Goal: Task Accomplishment & Management: Complete application form

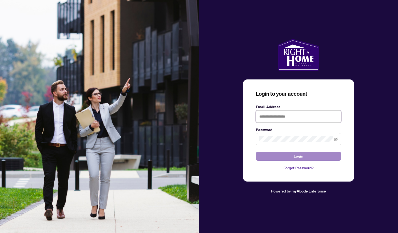
type input "**********"
click at [277, 158] on button "Login" at bounding box center [298, 156] width 85 height 9
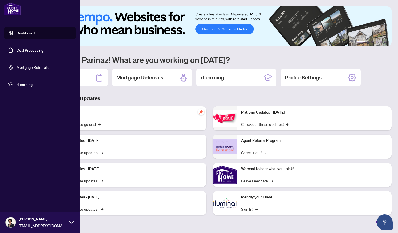
click at [17, 51] on link "Deal Processing" at bounding box center [30, 50] width 27 height 5
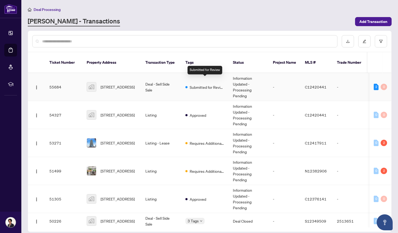
click at [220, 84] on div "Submitted for Review" at bounding box center [205, 87] width 39 height 6
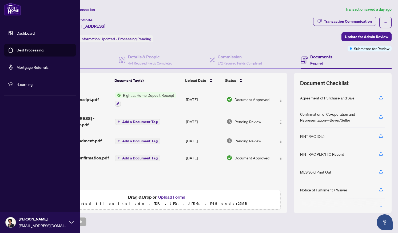
click at [17, 50] on link "Deal Processing" at bounding box center [30, 50] width 27 height 5
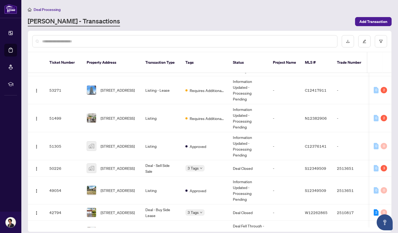
scroll to position [24, 0]
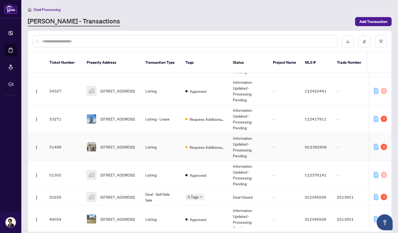
click at [137, 142] on td "[STREET_ADDRESS]" at bounding box center [112, 147] width 59 height 28
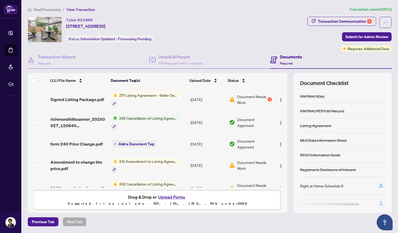
click at [131, 94] on span "271 Listing Agreement - Seller Designated Representation Agreement Authority to…" at bounding box center [148, 95] width 63 height 6
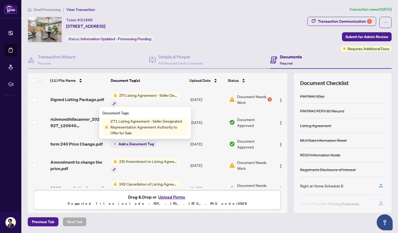
click at [127, 93] on span "271 Listing Agreement - Seller Designated Representation Agreement Authority to…" at bounding box center [148, 95] width 63 height 6
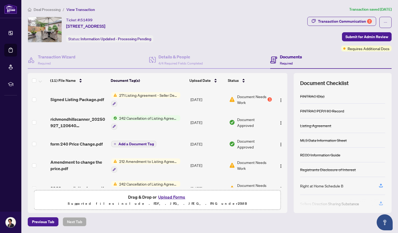
click at [245, 98] on span "Document Needs Work" at bounding box center [251, 100] width 29 height 12
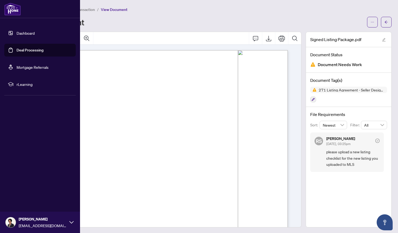
click at [25, 34] on link "Dashboard" at bounding box center [26, 33] width 18 height 5
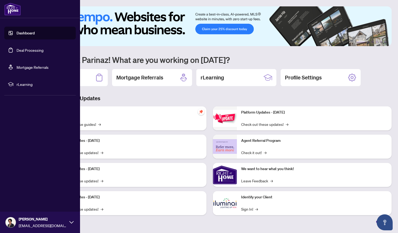
click at [19, 50] on link "Deal Processing" at bounding box center [30, 50] width 27 height 5
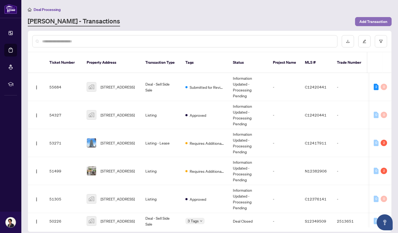
click at [366, 23] on span "Add Transaction" at bounding box center [374, 21] width 28 height 9
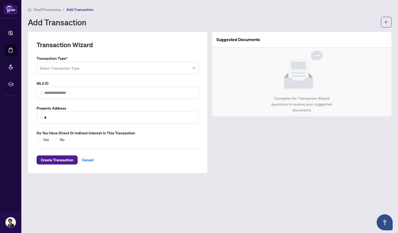
click at [125, 70] on input "search" at bounding box center [115, 69] width 151 height 12
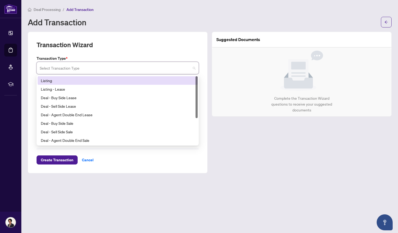
click at [76, 80] on div "Listing" at bounding box center [118, 81] width 154 height 6
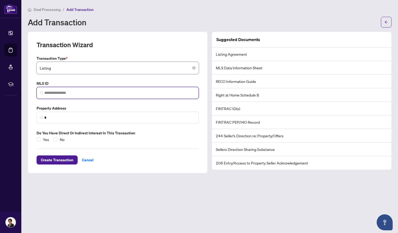
click at [70, 92] on input "search" at bounding box center [119, 93] width 151 height 6
paste input "*********"
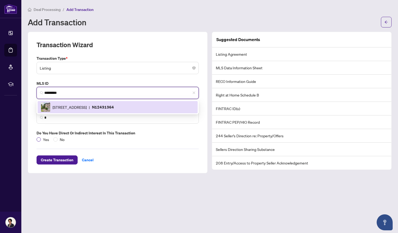
type input "*********"
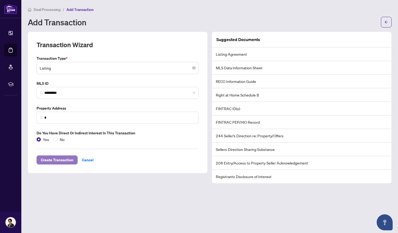
click at [62, 161] on span "Create Transaction" at bounding box center [57, 160] width 33 height 9
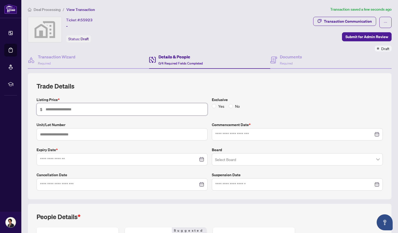
click at [77, 107] on input "text" at bounding box center [125, 110] width 159 height 6
type input "*******"
click at [231, 135] on input at bounding box center [295, 135] width 158 height 6
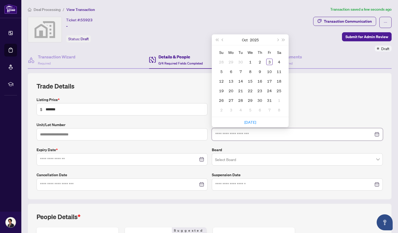
click at [231, 135] on input at bounding box center [295, 135] width 158 height 6
type input "**********"
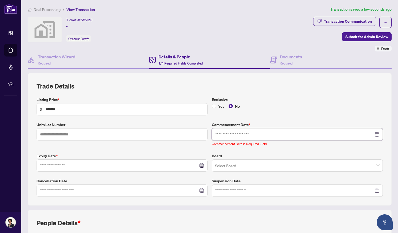
click at [220, 132] on input at bounding box center [295, 135] width 158 height 6
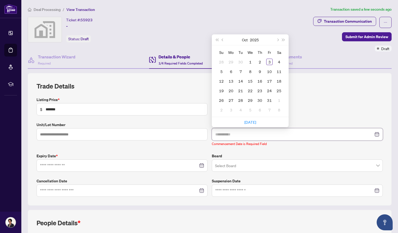
type input "**********"
click at [222, 40] on span "Previous month (PageUp)" at bounding box center [223, 39] width 3 height 3
type input "**********"
click at [230, 101] on div "29" at bounding box center [231, 100] width 6 height 6
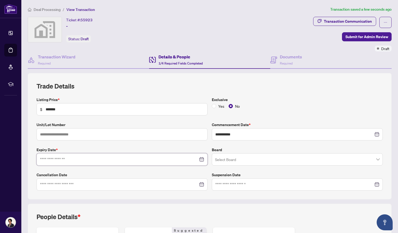
click at [77, 159] on input at bounding box center [119, 160] width 158 height 6
click at [57, 157] on input "**********" at bounding box center [119, 160] width 158 height 6
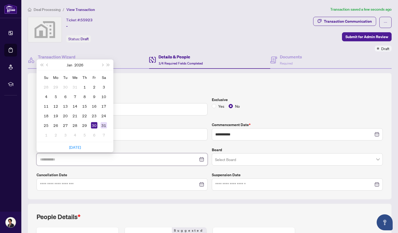
type input "**********"
click at [105, 124] on div "31" at bounding box center [104, 125] width 6 height 6
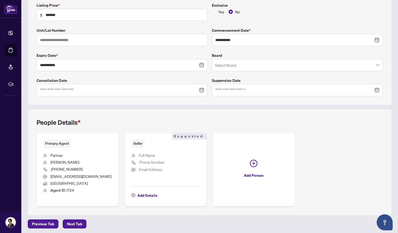
scroll to position [96, 0]
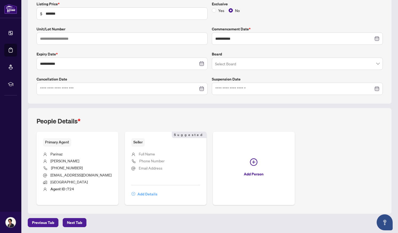
click at [143, 194] on span "Add Details" at bounding box center [148, 194] width 20 height 9
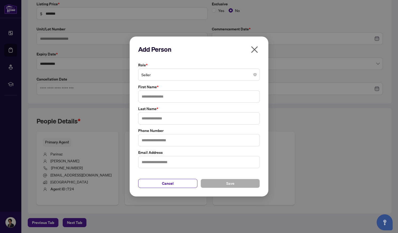
click at [152, 71] on span "Seller" at bounding box center [199, 75] width 115 height 10
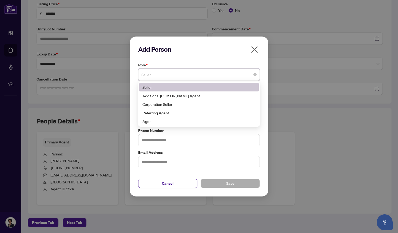
type input "*"
click at [337, 74] on div "Add Person Role * Seller 1 10 Seller Additional [PERSON_NAME] Agent Corporation…" at bounding box center [199, 116] width 398 height 233
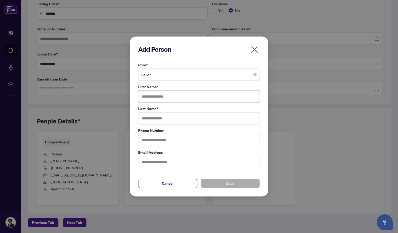
click at [164, 97] on input "text" at bounding box center [199, 97] width 122 height 12
type input "*****"
type input "*"
type input "*********"
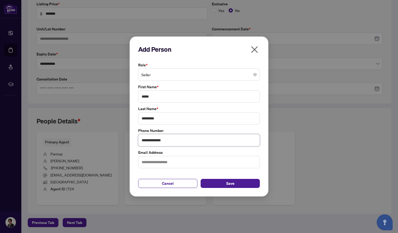
type input "**********"
click at [155, 162] on input "text" at bounding box center [199, 162] width 122 height 12
paste input "**********"
type input "**********"
click at [228, 184] on span "Save" at bounding box center [230, 183] width 8 height 9
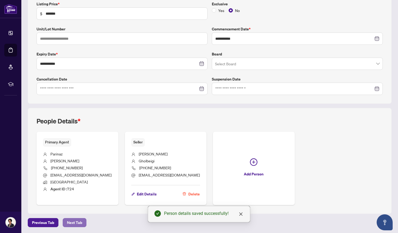
click at [75, 221] on span "Next Tab" at bounding box center [74, 223] width 15 height 9
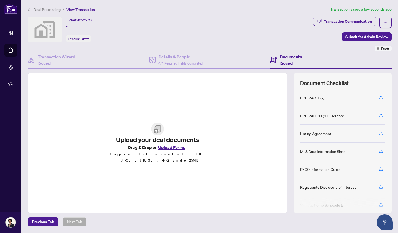
click at [162, 148] on button "Upload Forms" at bounding box center [172, 147] width 30 height 7
click at [174, 151] on button "Upload Forms" at bounding box center [172, 147] width 30 height 7
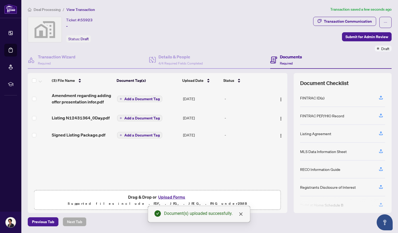
click at [173, 199] on button "Upload Forms" at bounding box center [172, 197] width 30 height 7
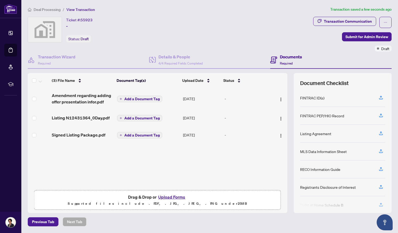
click at [173, 197] on button "Upload Forms" at bounding box center [172, 197] width 30 height 7
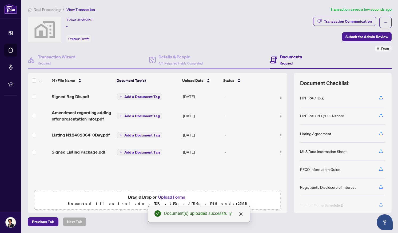
click at [178, 197] on button "Upload Forms" at bounding box center [172, 197] width 30 height 7
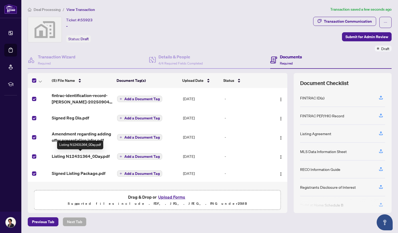
click at [67, 155] on span "Listing N12431364_0Day.pdf" at bounding box center [81, 156] width 58 height 6
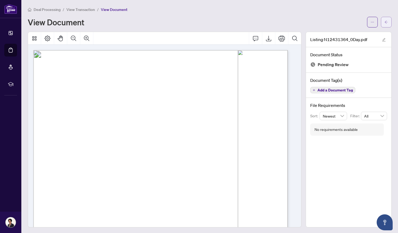
click at [385, 21] on icon "arrow-left" at bounding box center [386, 22] width 3 height 3
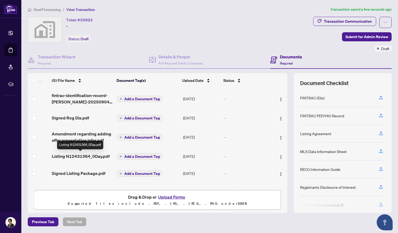
click at [67, 157] on span "Listing N12431364_0Day.pdf" at bounding box center [81, 156] width 58 height 6
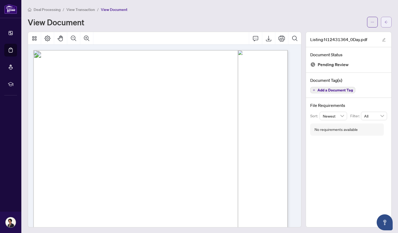
click at [385, 22] on icon "arrow-left" at bounding box center [386, 22] width 3 height 3
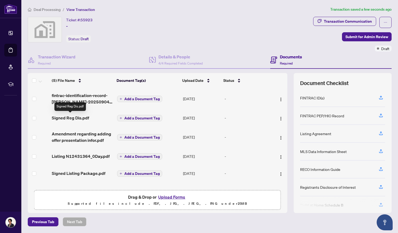
click at [85, 117] on span "Signed Reg Dis.pdf" at bounding box center [70, 118] width 37 height 6
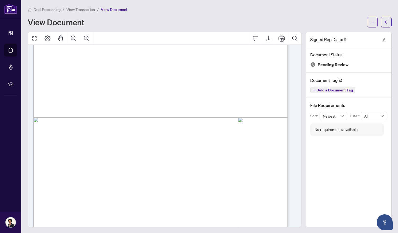
scroll to position [138, 0]
click at [385, 22] on icon "arrow-left" at bounding box center [386, 22] width 3 height 3
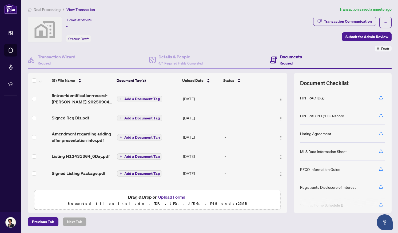
click at [130, 173] on span "Add a Document Tag" at bounding box center [142, 174] width 36 height 4
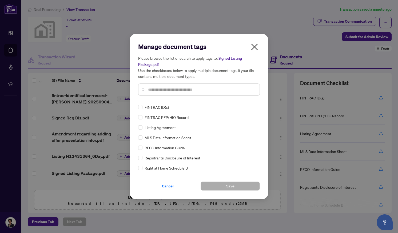
drag, startPoint x: 254, startPoint y: 46, endPoint x: 233, endPoint y: 57, distance: 23.5
click at [254, 46] on icon "close" at bounding box center [255, 47] width 7 height 7
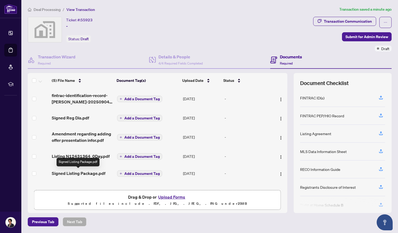
click at [76, 172] on span "Signed Listing Package.pdf" at bounding box center [79, 173] width 54 height 6
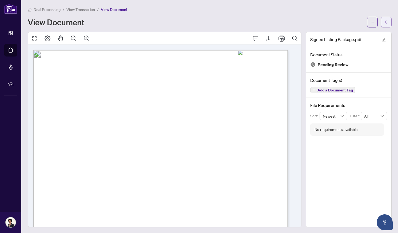
click at [381, 21] on button "button" at bounding box center [386, 22] width 11 height 11
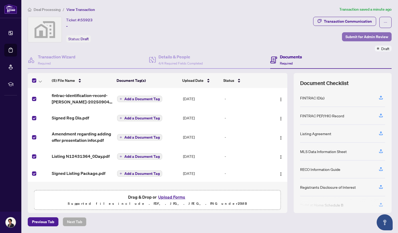
click at [361, 35] on span "Submit for Admin Review" at bounding box center [367, 37] width 43 height 9
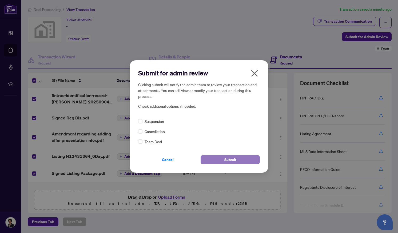
click at [209, 159] on button "Submit" at bounding box center [230, 159] width 59 height 9
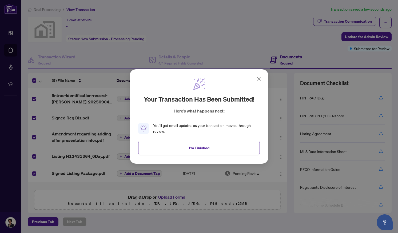
click at [260, 77] on icon at bounding box center [259, 79] width 6 height 6
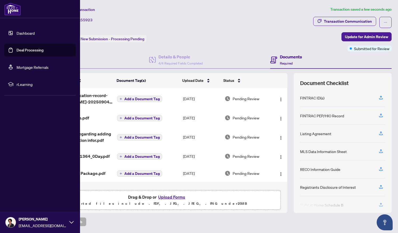
click at [20, 34] on link "Dashboard" at bounding box center [26, 33] width 18 height 5
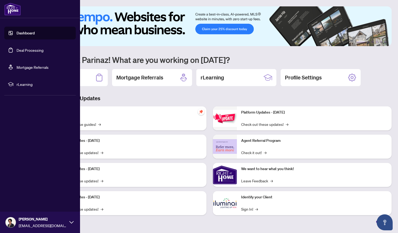
click at [31, 52] on link "Deal Processing" at bounding box center [30, 50] width 27 height 5
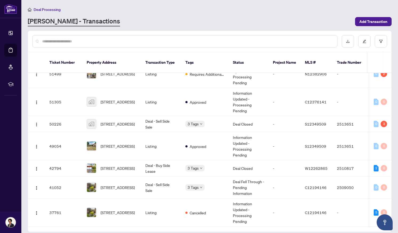
scroll to position [97, 0]
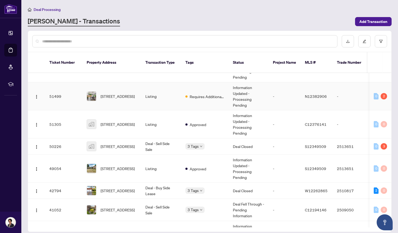
click at [219, 94] on span "Requires Additional Docs" at bounding box center [207, 97] width 35 height 6
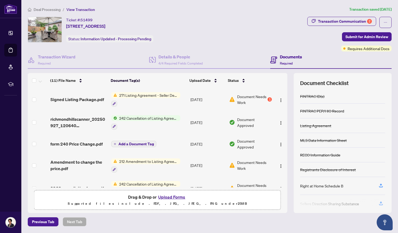
click at [160, 95] on span "271 Listing Agreement - Seller Designated Representation Agreement Authority to…" at bounding box center [148, 95] width 63 height 6
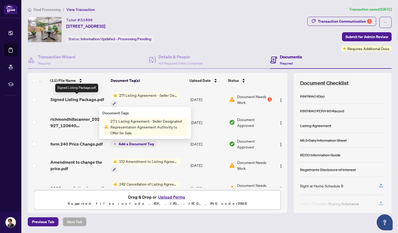
click at [83, 97] on span "Signed Listing Package.pdf" at bounding box center [77, 99] width 54 height 6
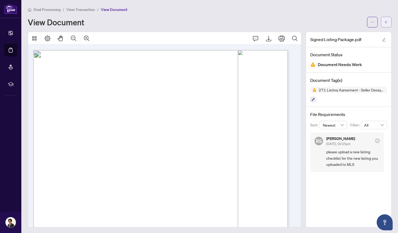
click at [385, 22] on button "button" at bounding box center [386, 22] width 11 height 11
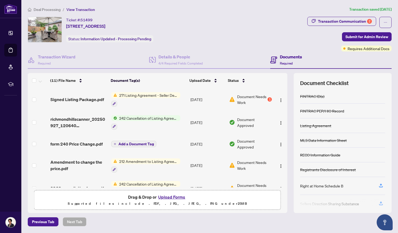
drag, startPoint x: 288, startPoint y: 120, endPoint x: 287, endPoint y: 131, distance: 11.2
click at [287, 131] on div "(11) File Name Document Tag(s) Upload Date Status (11) File Name Document Tag(s…" at bounding box center [210, 143] width 364 height 140
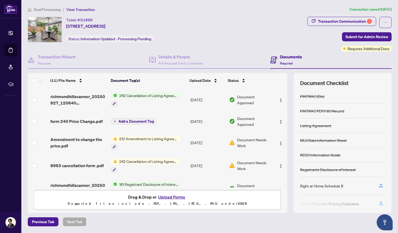
scroll to position [34, 0]
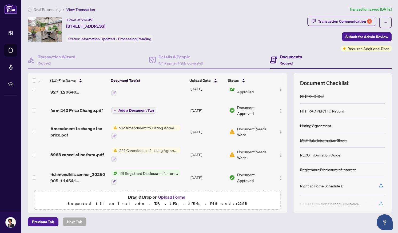
click at [142, 129] on span "212 Amendment to Listing Agreement - Authority to Offer for Lease Price Change/…" at bounding box center [148, 128] width 63 height 6
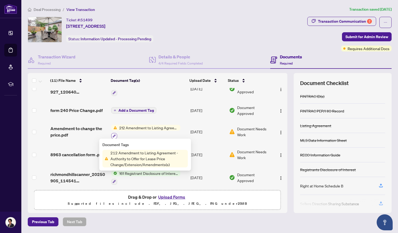
click at [115, 135] on icon "button" at bounding box center [114, 136] width 3 height 3
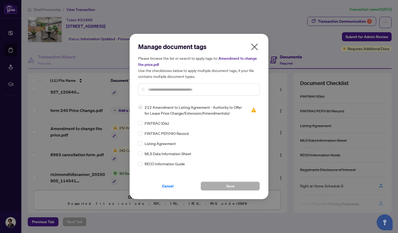
click at [253, 51] on icon "close" at bounding box center [255, 47] width 9 height 9
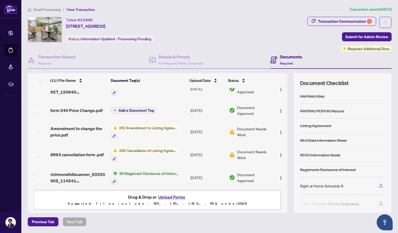
click at [133, 126] on span "212 Amendment to Listing Agreement - Authority to Offer for Lease Price Change/…" at bounding box center [148, 128] width 63 height 6
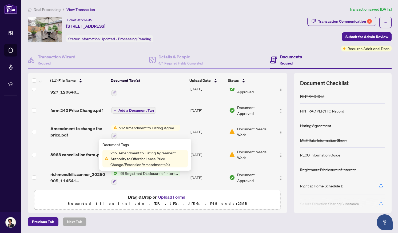
click at [127, 157] on span "212 Amendment to Listing Agreement - Authority to Offer for Lease Price Change/…" at bounding box center [148, 159] width 80 height 18
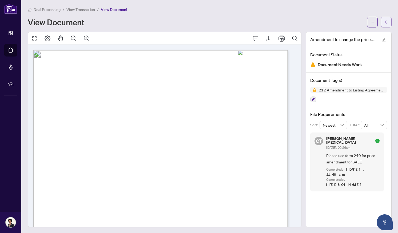
click at [385, 21] on icon "arrow-left" at bounding box center [387, 22] width 4 height 4
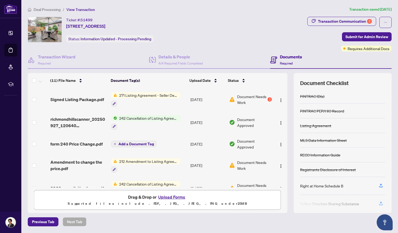
click at [144, 159] on span "212 Amendment to Listing Agreement - Authority to Offer for Lease Price Change/…" at bounding box center [148, 162] width 63 height 6
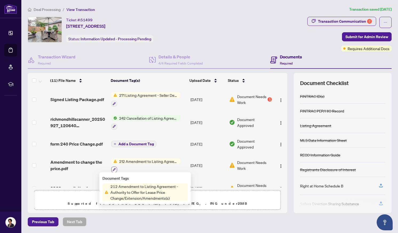
click at [115, 168] on icon "button" at bounding box center [114, 169] width 3 height 3
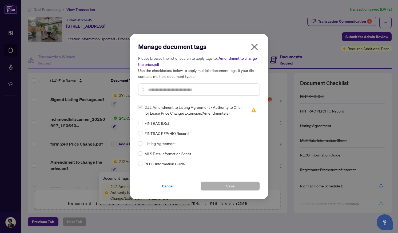
click at [255, 46] on icon "close" at bounding box center [255, 47] width 7 height 7
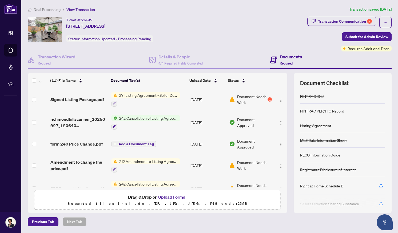
click at [137, 160] on span "212 Amendment to Listing Agreement - Authority to Offer for Lease Price Change/…" at bounding box center [148, 162] width 63 height 6
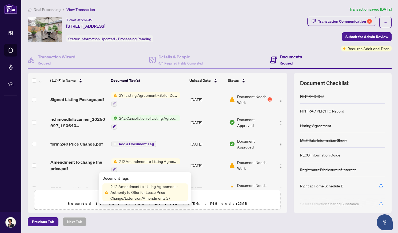
click at [155, 159] on span "212 Amendment to Listing Agreement - Authority to Offer for Lease Price Change/…" at bounding box center [148, 162] width 63 height 6
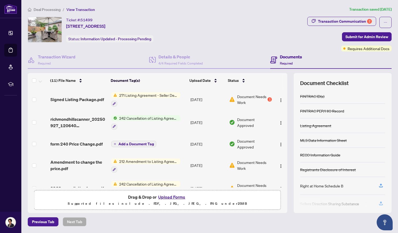
click at [250, 162] on span "Document Needs Work" at bounding box center [254, 166] width 35 height 12
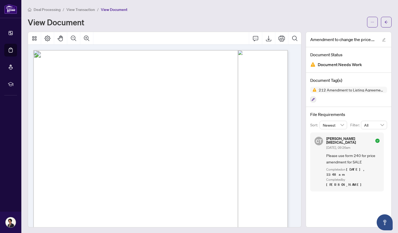
click at [297, 138] on div at bounding box center [165, 130] width 274 height 196
click at [385, 21] on button "button" at bounding box center [386, 22] width 11 height 11
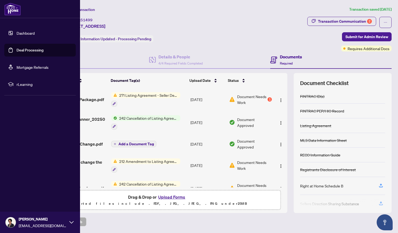
click at [20, 32] on link "Dashboard" at bounding box center [26, 33] width 18 height 5
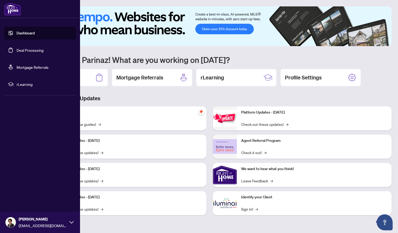
click at [24, 51] on link "Deal Processing" at bounding box center [30, 50] width 27 height 5
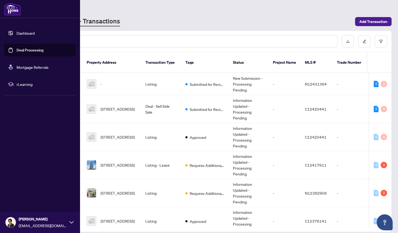
click at [21, 33] on link "Dashboard" at bounding box center [26, 33] width 18 height 5
